Goal: Obtain resource: Obtain resource

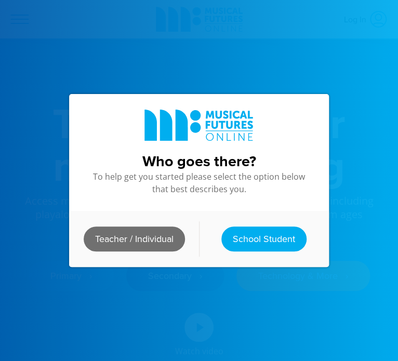
click at [142, 246] on link "Teacher / Individual" at bounding box center [134, 239] width 101 height 25
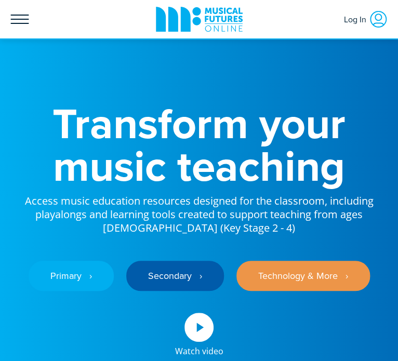
click at [21, 18] on icon at bounding box center [19, 19] width 19 height 19
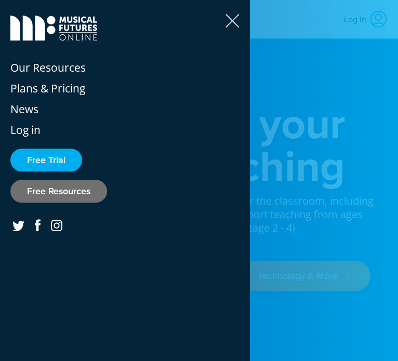
click at [44, 198] on link "Free Resources" at bounding box center [58, 191] width 97 height 23
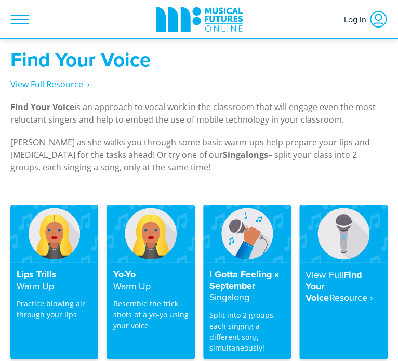
scroll to position [2619, 0]
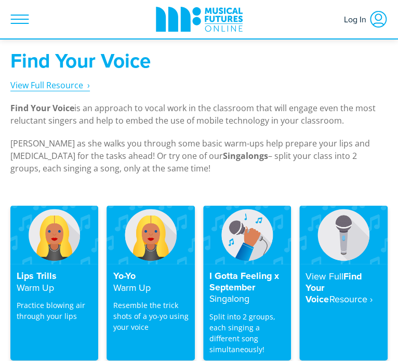
click at [76, 80] on span "View Full Resource‎‏‏‎ ‎ ›" at bounding box center [50, 85] width 80 height 11
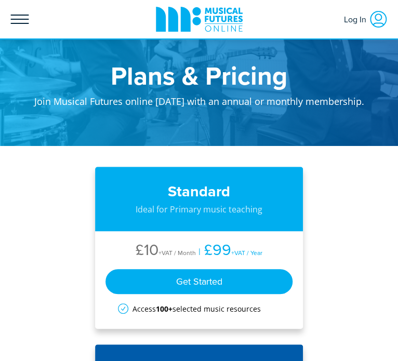
click at [15, 26] on icon at bounding box center [19, 19] width 19 height 19
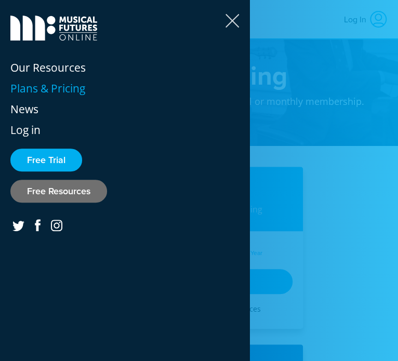
click at [62, 195] on link "Free Resources" at bounding box center [58, 191] width 97 height 23
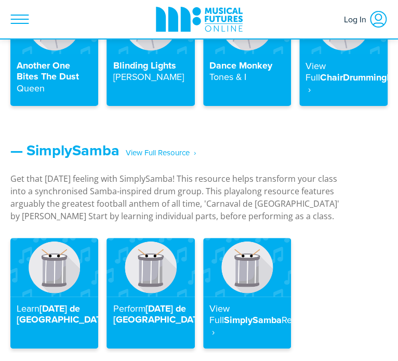
scroll to position [1931, 0]
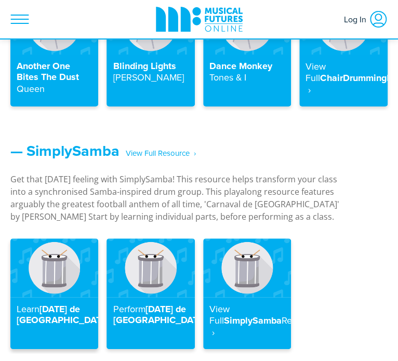
click at [61, 256] on img at bounding box center [54, 268] width 88 height 59
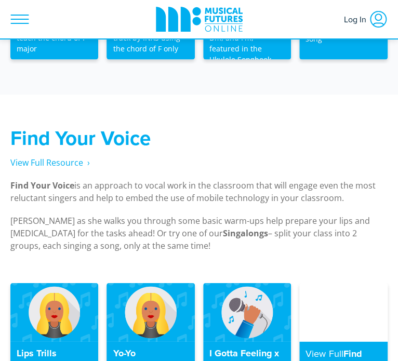
scroll to position [2542, 0]
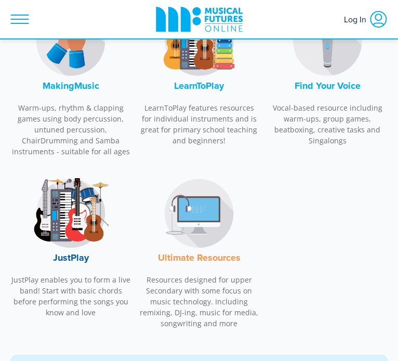
scroll to position [568, 0]
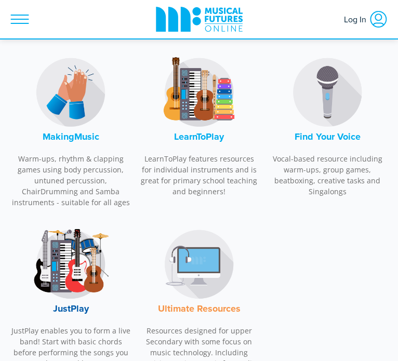
click at [65, 125] on img at bounding box center [71, 93] width 78 height 78
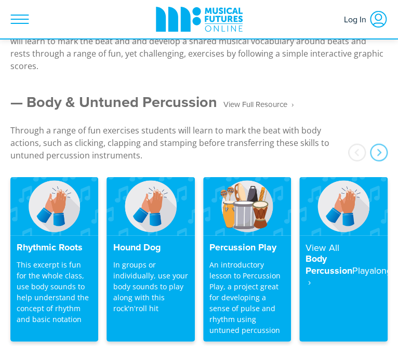
scroll to position [1454, 0]
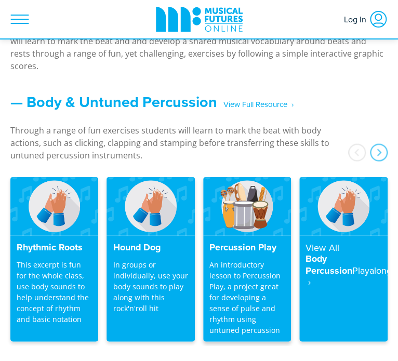
click at [237, 242] on h4 "Percussion Play" at bounding box center [247, 247] width 75 height 11
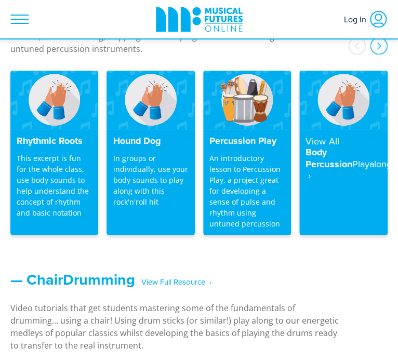
scroll to position [1561, 0]
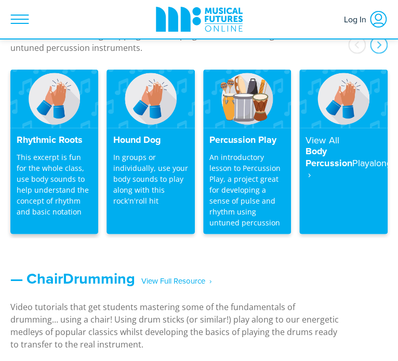
click at [63, 163] on p "This excerpt is fun for the whole class, use body sounds to help understand the…" at bounding box center [54, 185] width 75 height 66
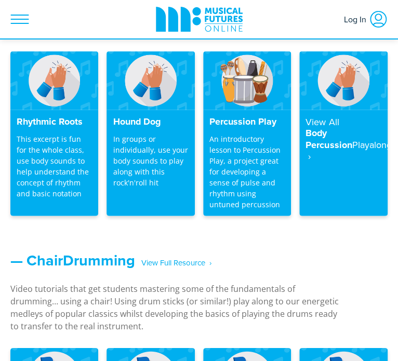
scroll to position [1594, 0]
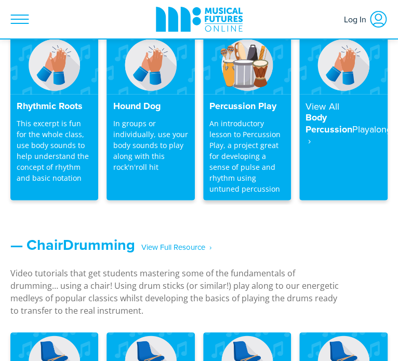
click at [256, 118] on p "An introductory lesson to Percussion Play, a project great for developing a sen…" at bounding box center [247, 156] width 75 height 76
